Goal: Use online tool/utility

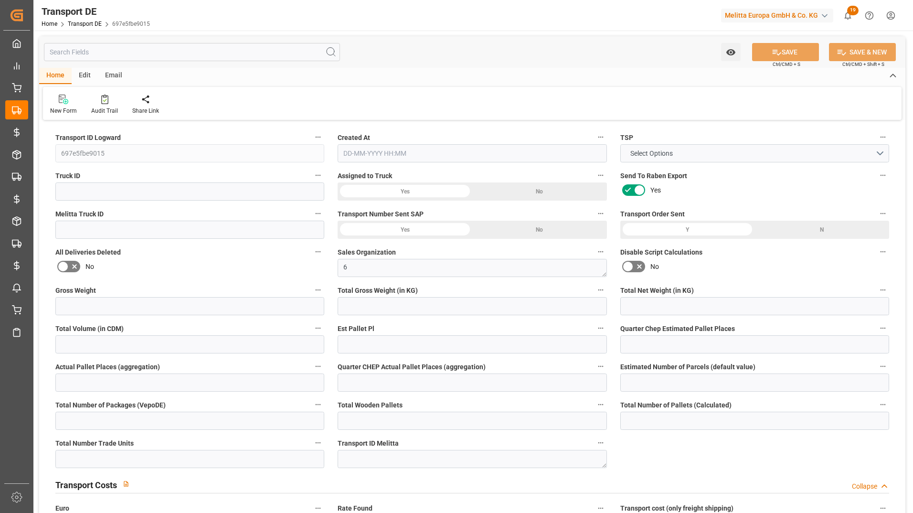
type input "2023"
type input "1846.656"
type input "1483.776"
type input "11501.28"
type input "7"
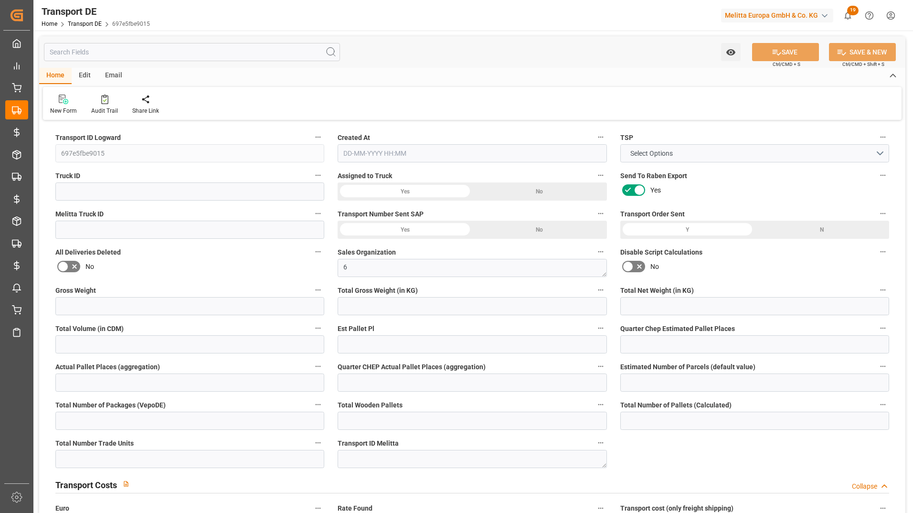
type input "0"
type input "1"
type input "0"
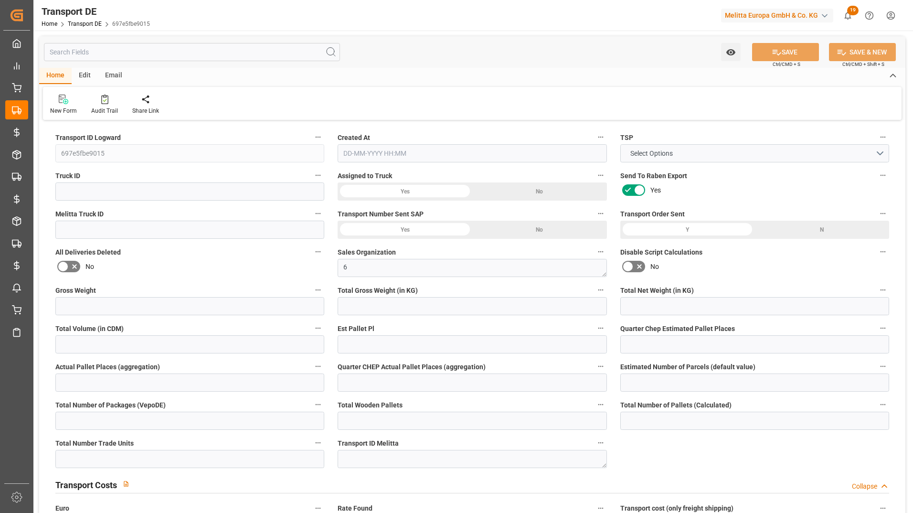
type input "7"
type input "0"
type input "504"
type input "0"
type input "3.039"
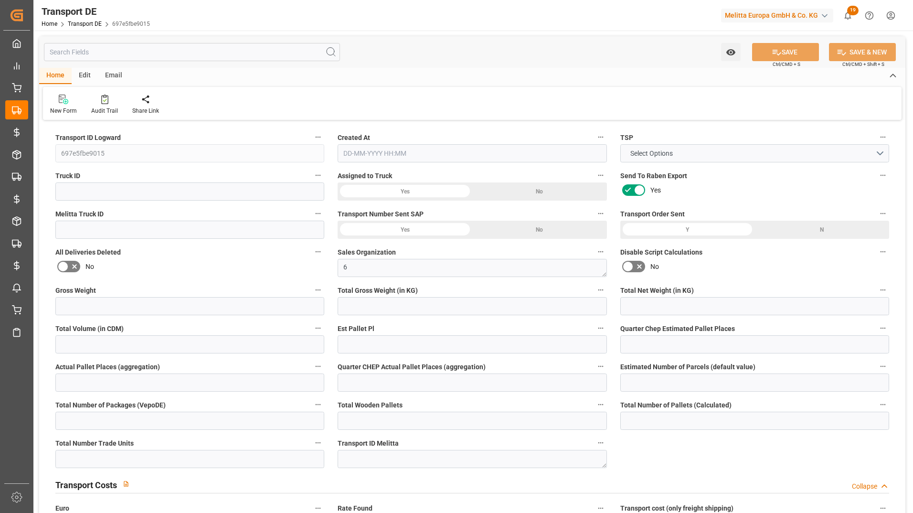
type input "0"
type input "64"
type input "0"
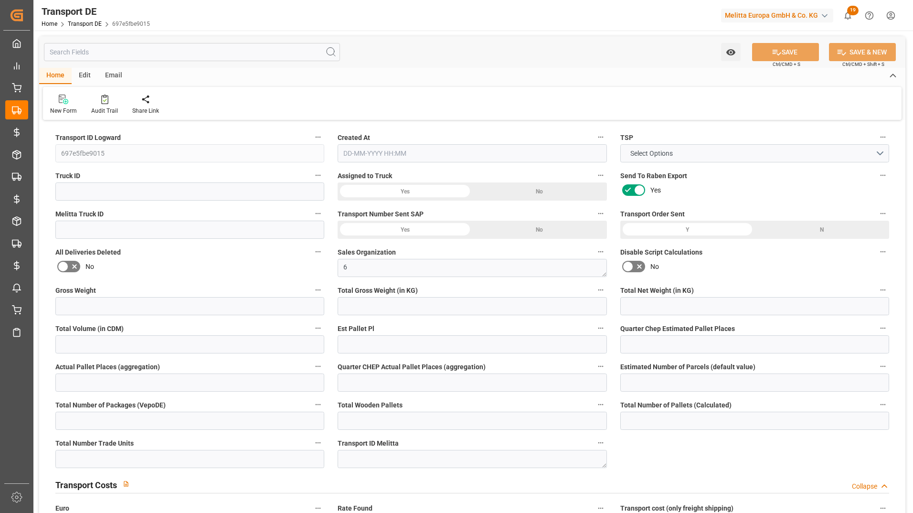
type input "0"
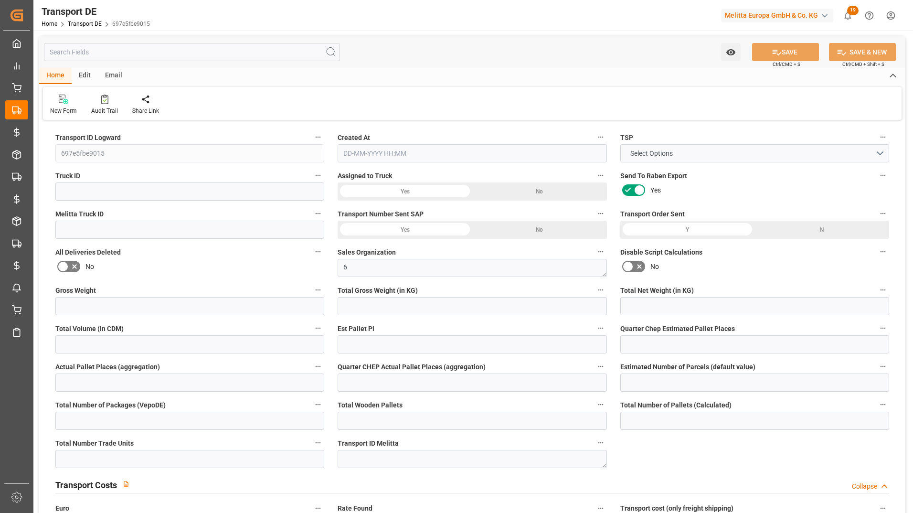
type input "0"
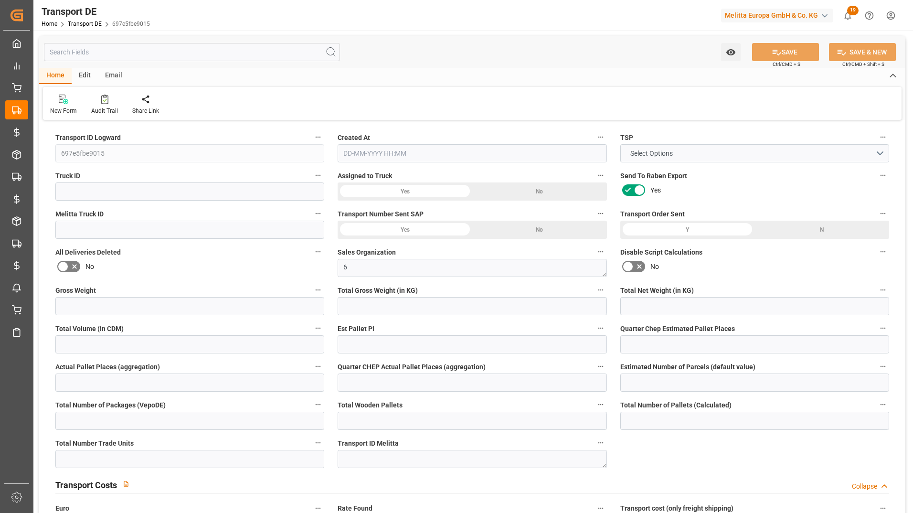
type input "0"
type input "1846.656"
type input "4710.8598"
type input "21"
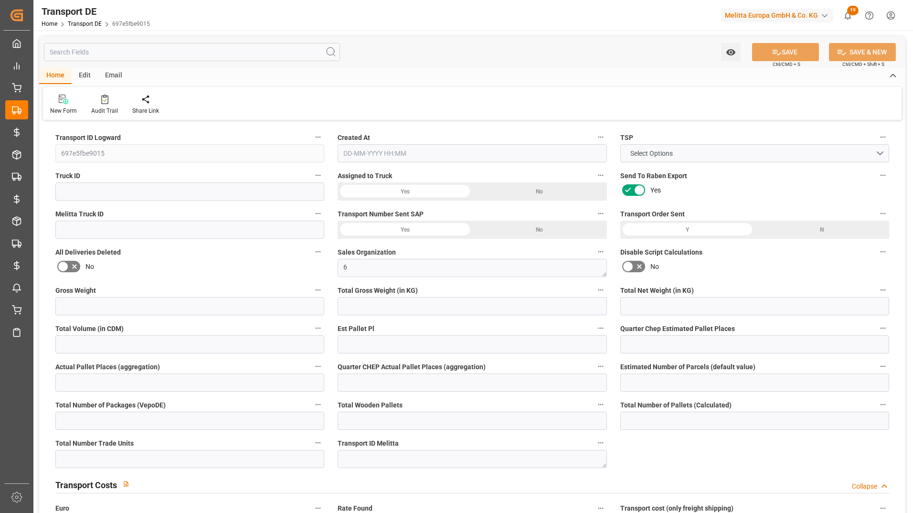
type input "35"
type input "7"
type input "0"
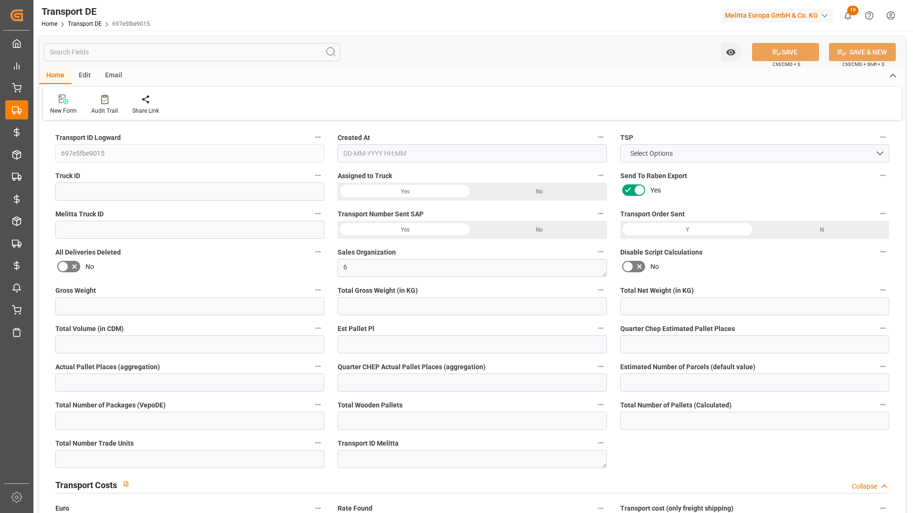
type input "0"
type input "1"
type input "0"
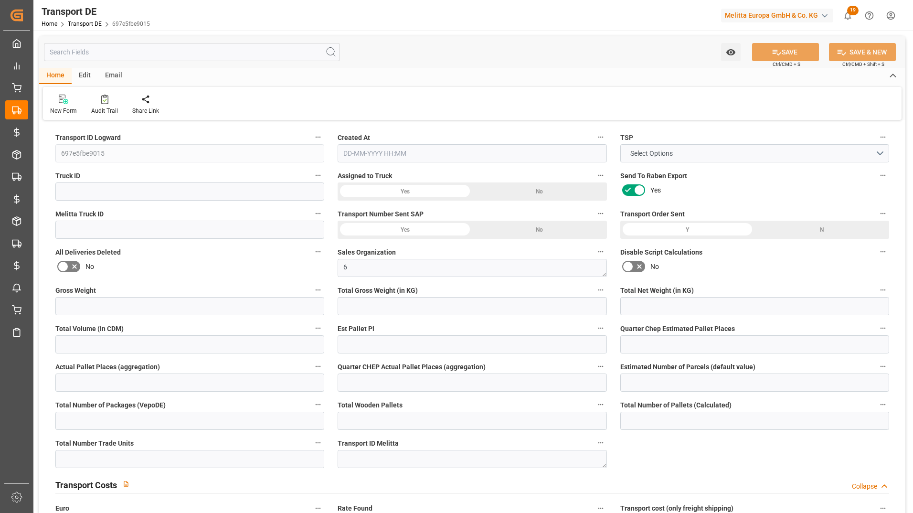
type input "0"
type input "3.039"
type input "0"
type input "20-08-2025 13:57"
type input "25-08-2025"
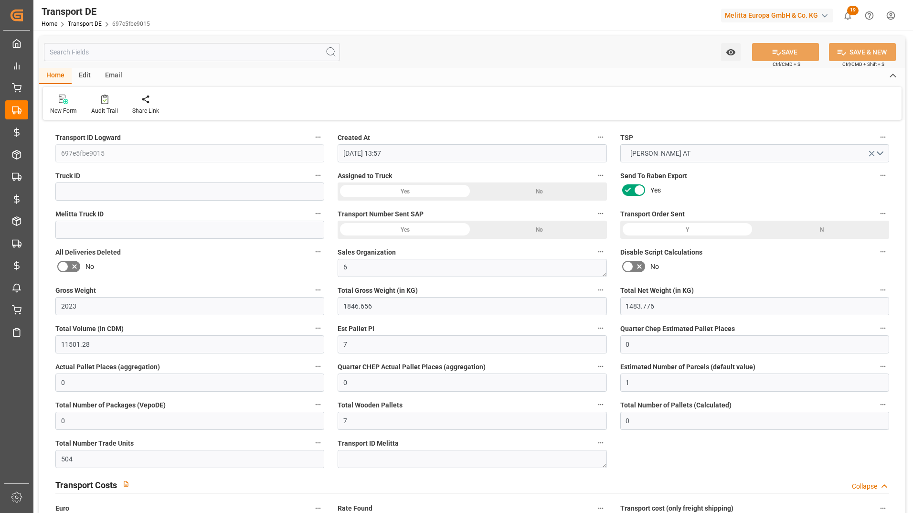
type input "29-08-2025"
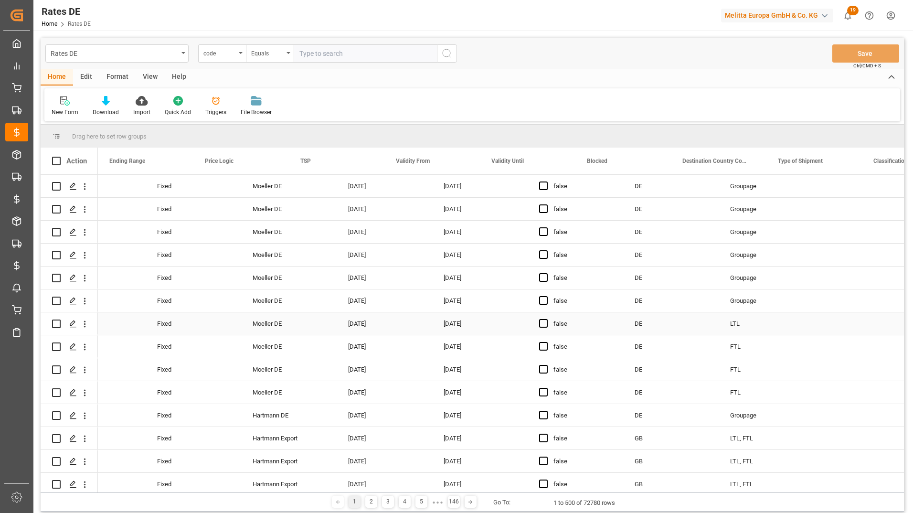
scroll to position [0, 860]
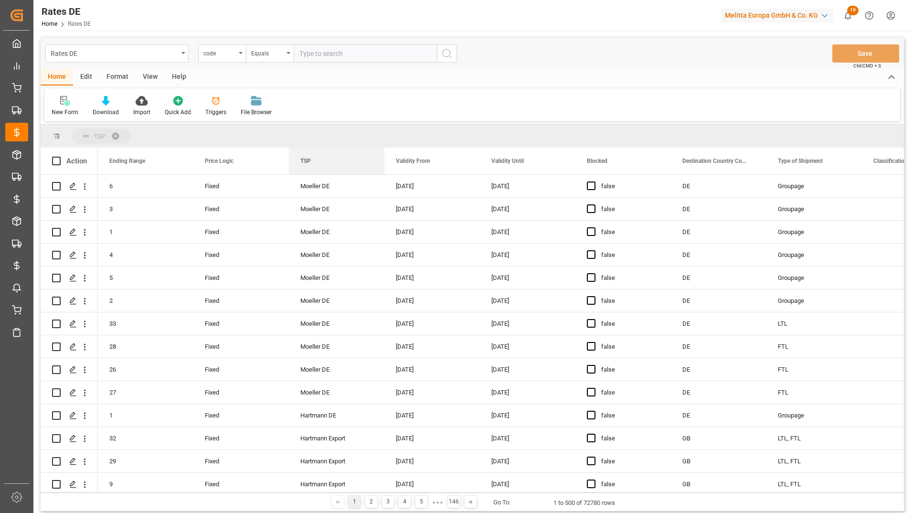
drag, startPoint x: 324, startPoint y: 157, endPoint x: 324, endPoint y: 130, distance: 26.7
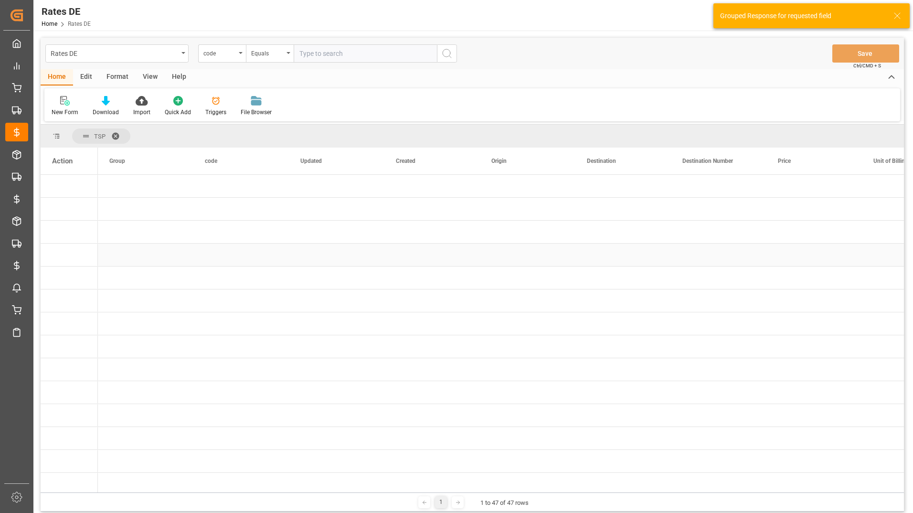
scroll to position [0, 0]
